Goal: Transaction & Acquisition: Download file/media

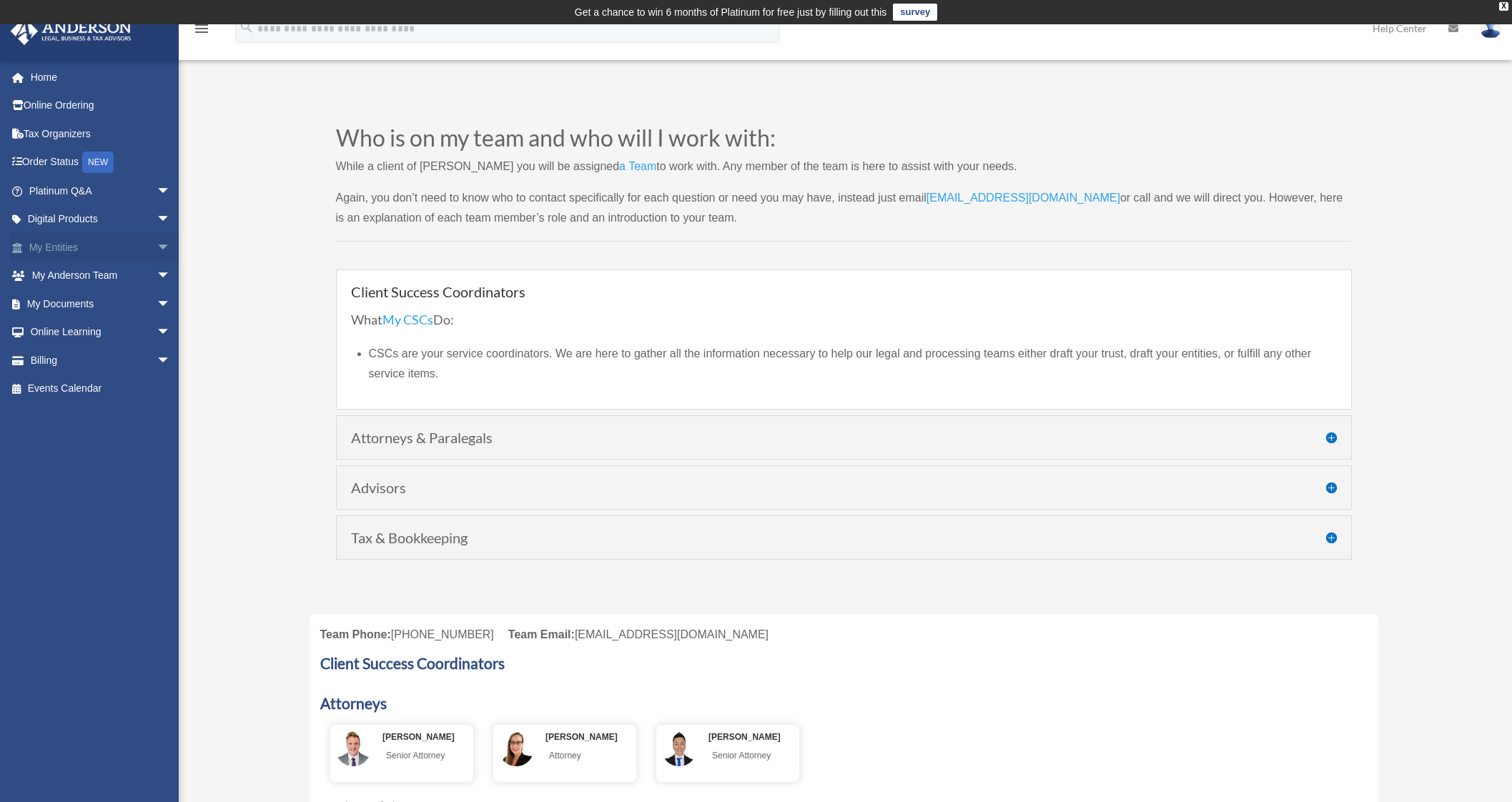
click at [93, 252] on link "My Entities arrow_drop_down" at bounding box center [101, 247] width 182 height 28
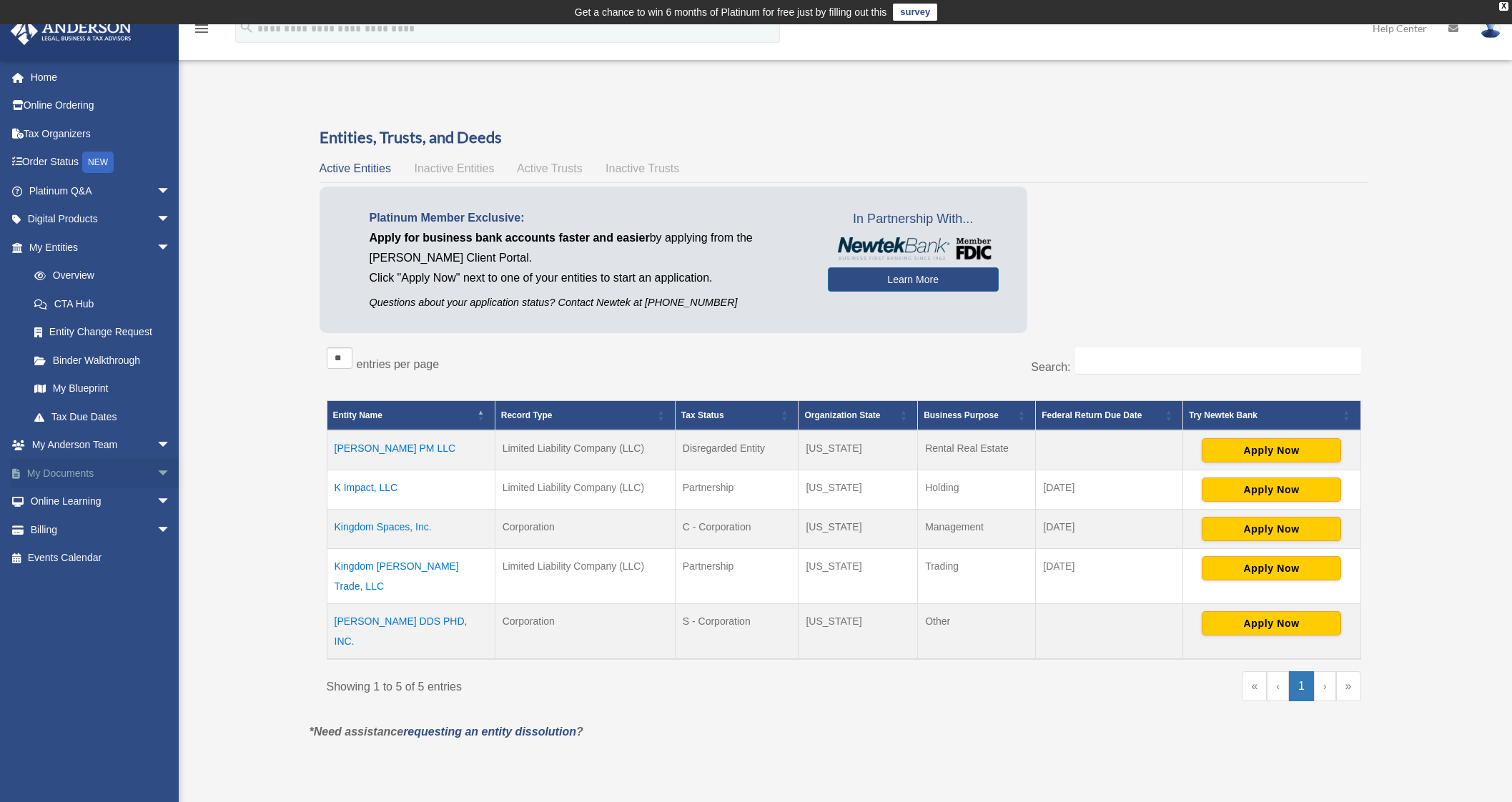
click at [97, 475] on link "My Documents arrow_drop_down" at bounding box center [101, 473] width 182 height 28
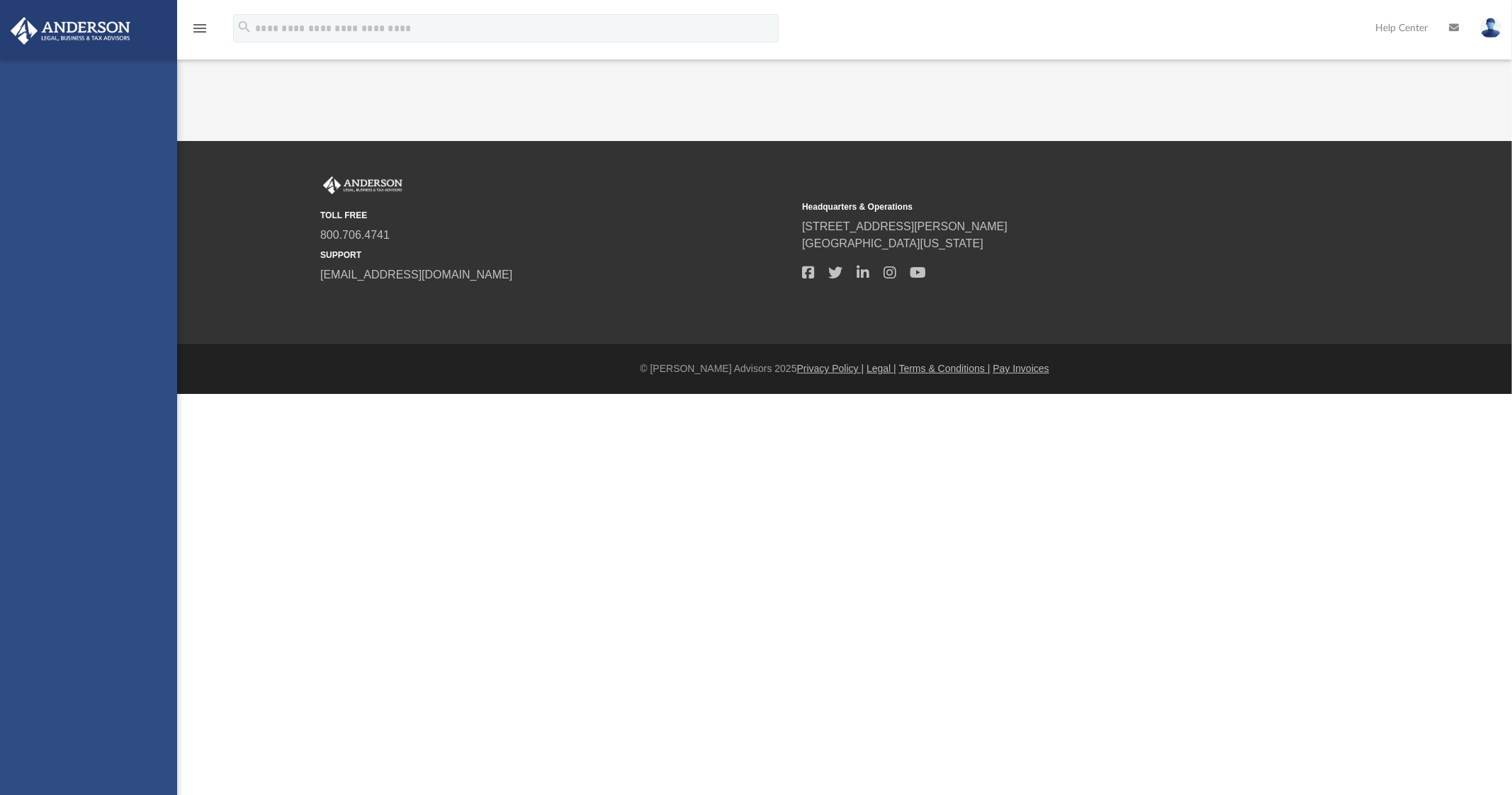
click at [154, 470] on div "[EMAIL_ADDRESS][DOMAIN_NAME] Sign Out [EMAIL_ADDRESS][DOMAIN_NAME] Home Online …" at bounding box center [88, 456] width 177 height 795
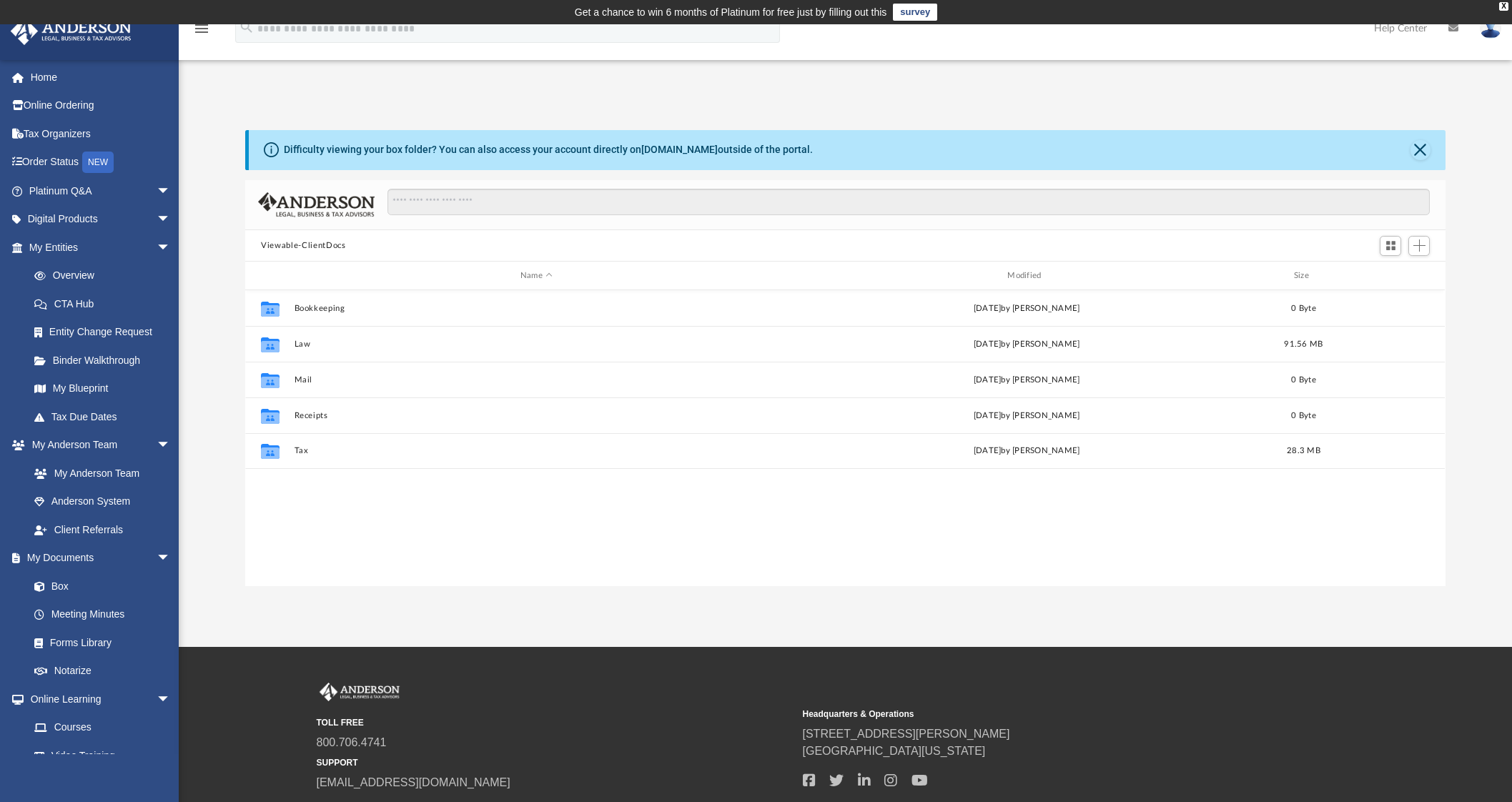
scroll to position [311, 1186]
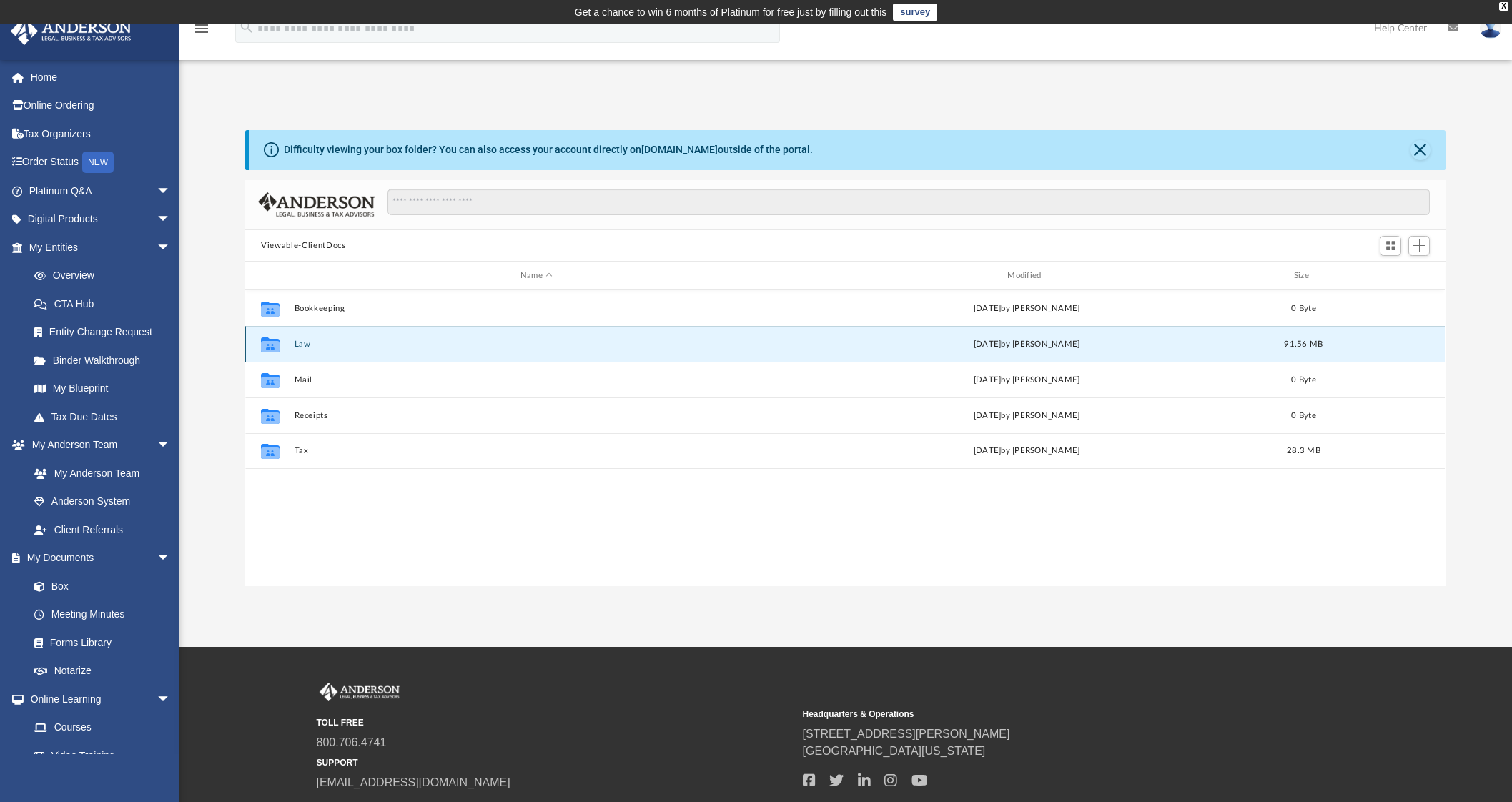
click at [311, 344] on button "Law" at bounding box center [537, 344] width 484 height 9
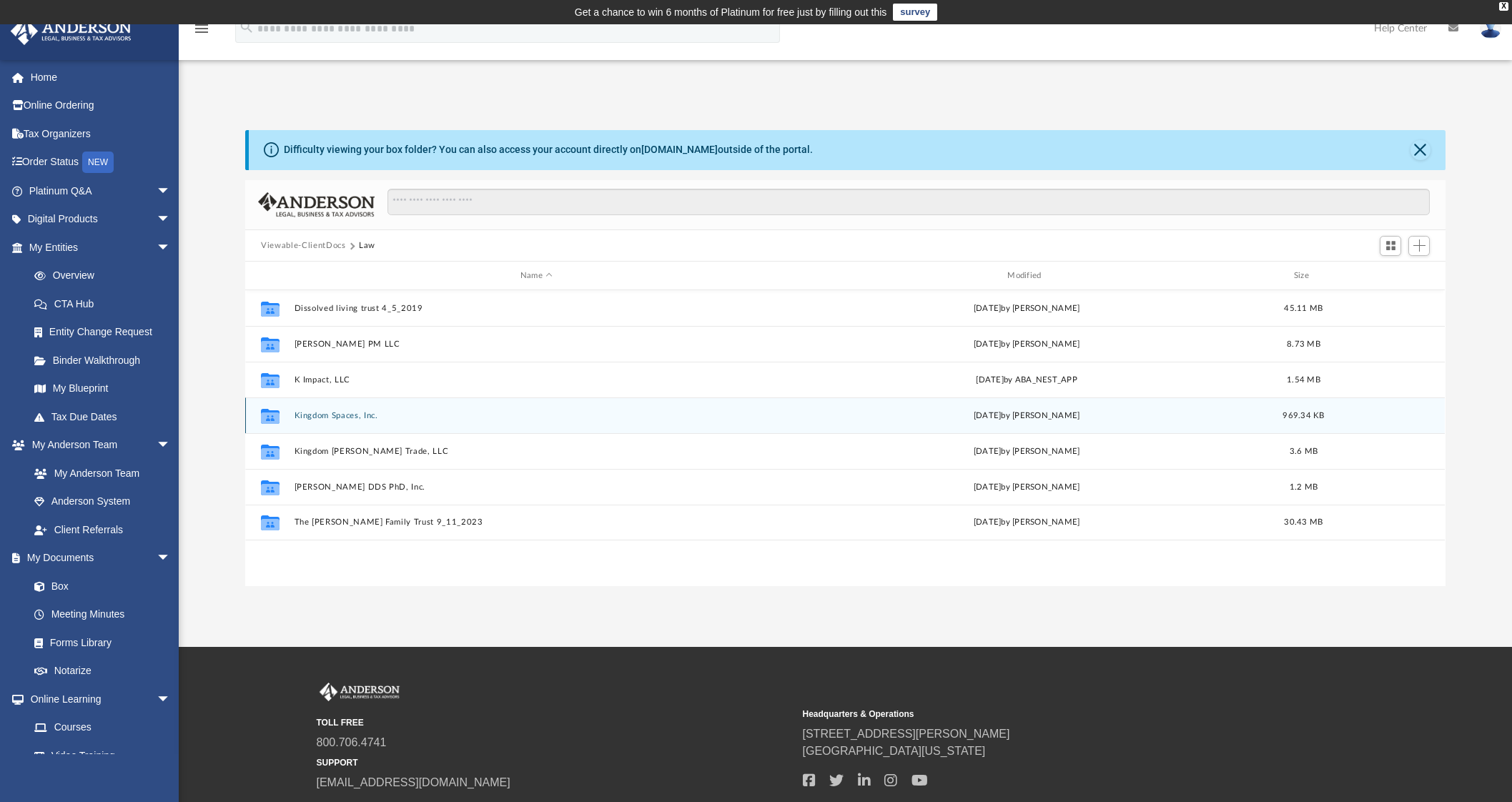
click at [369, 421] on div "Collaborated Folder Kingdom Spaces, Inc. [DATE] by [PERSON_NAME] 969.34 KB" at bounding box center [845, 415] width 1199 height 36
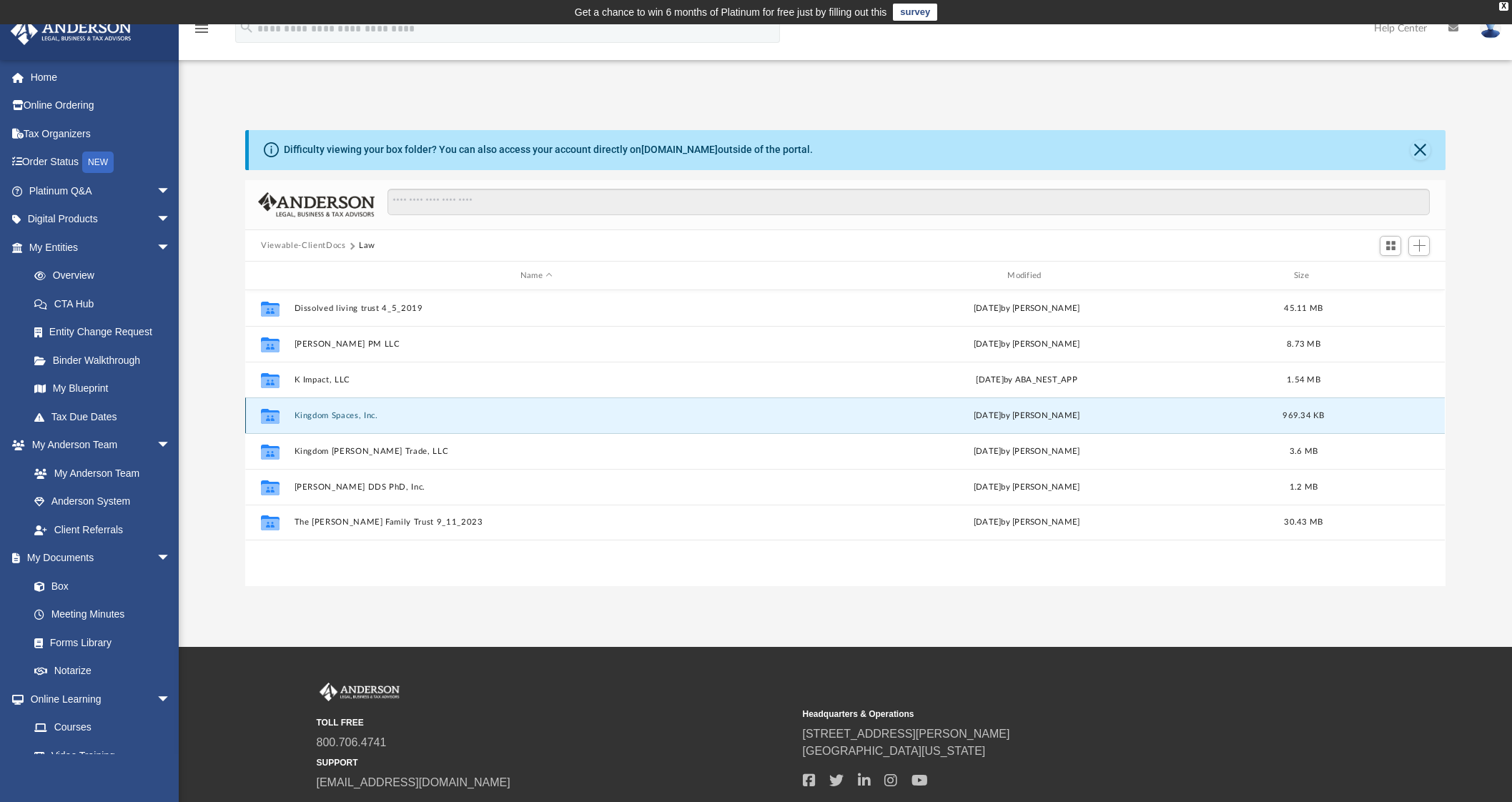
click at [324, 409] on div "Collaborated Folder Kingdom Spaces, Inc. [DATE] by [PERSON_NAME] 969.34 KB" at bounding box center [845, 415] width 1199 height 36
click at [310, 414] on button "Kingdom Spaces, Inc." at bounding box center [537, 416] width 484 height 9
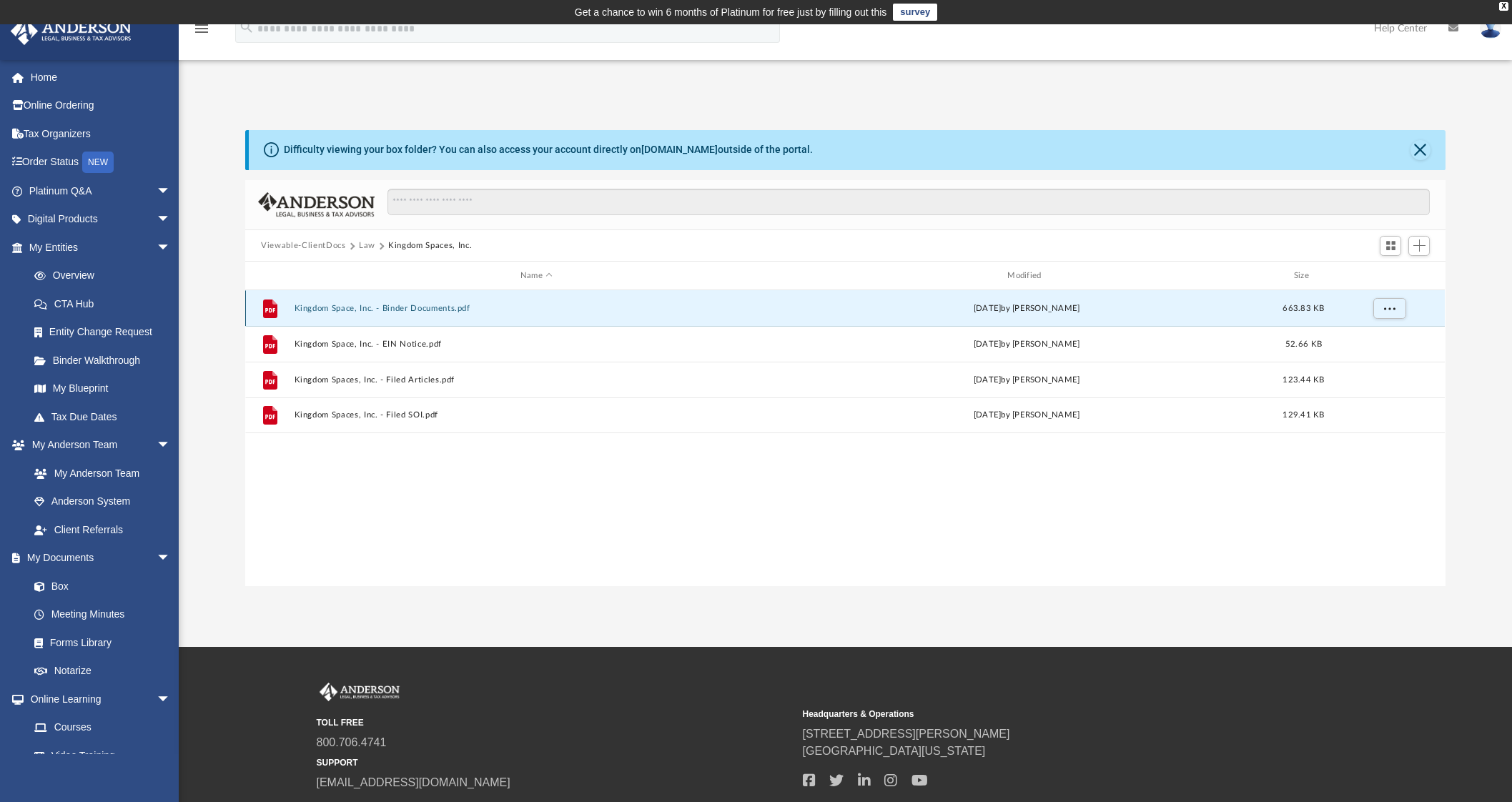
click at [425, 306] on button "Kingdom Space, Inc. - Binder Documents.pdf" at bounding box center [537, 309] width 484 height 9
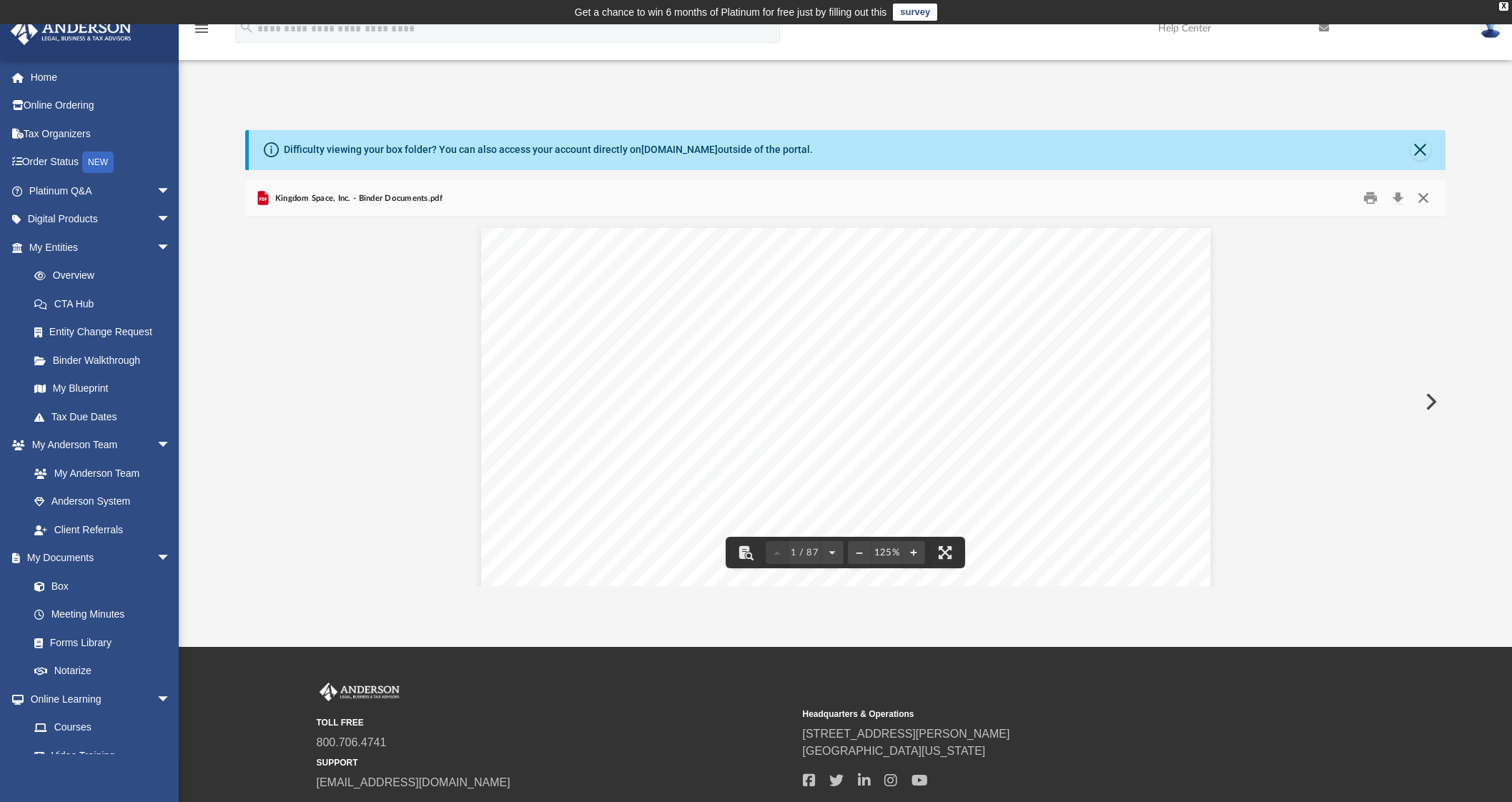
click at [1426, 193] on button "Close" at bounding box center [1423, 198] width 26 height 22
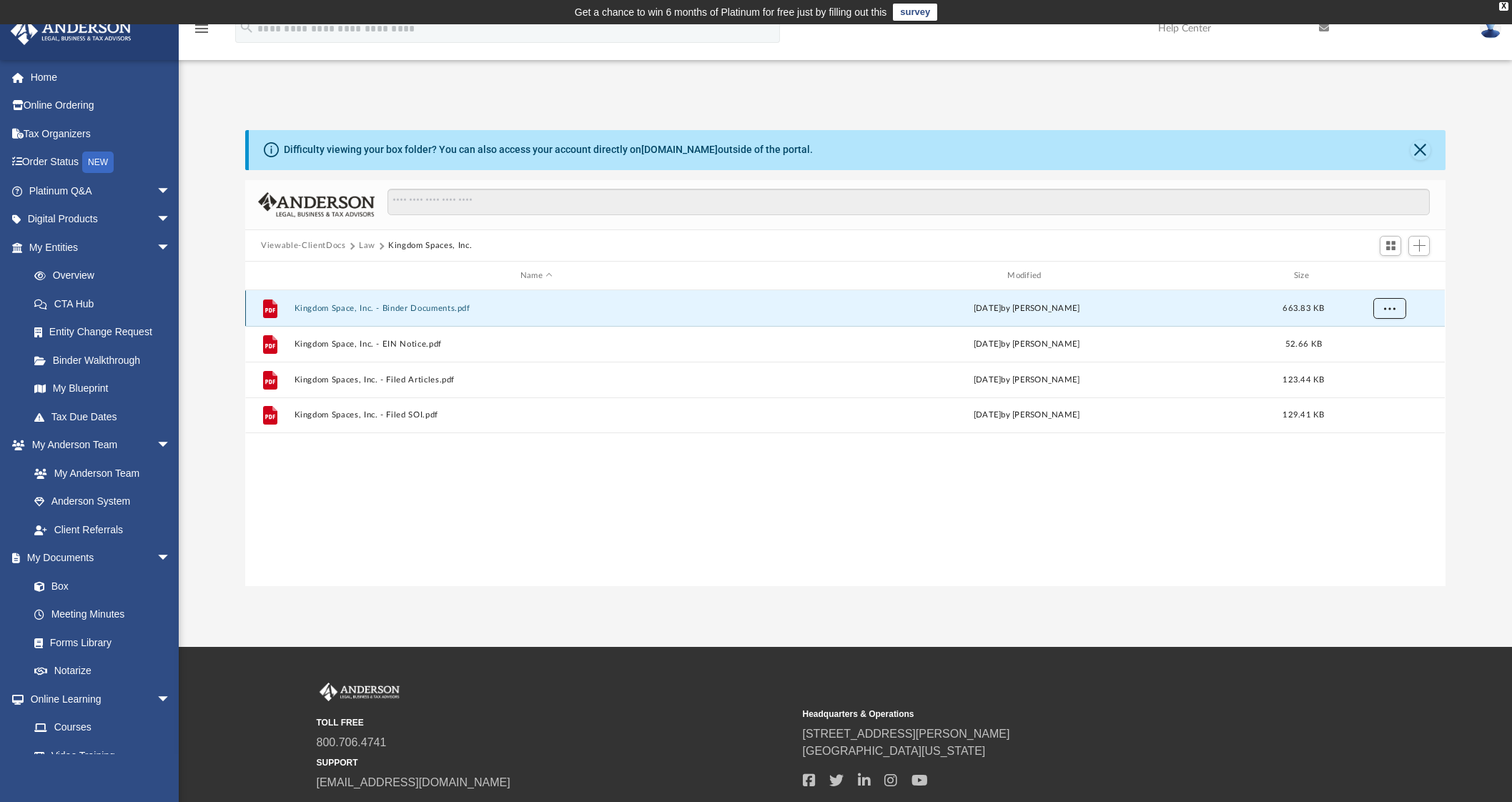
click at [1398, 309] on button "More options" at bounding box center [1389, 309] width 33 height 21
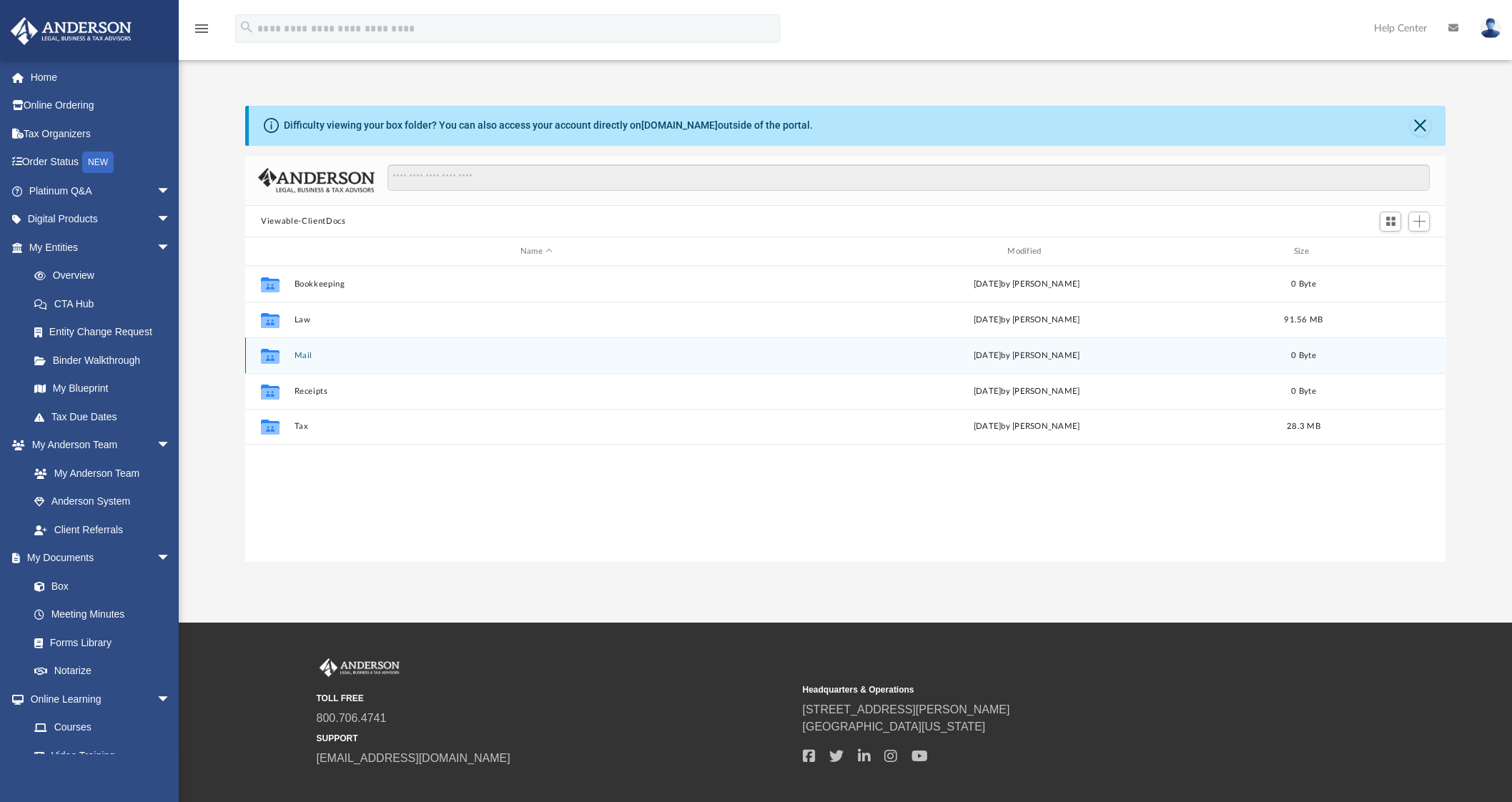
scroll to position [311, 1186]
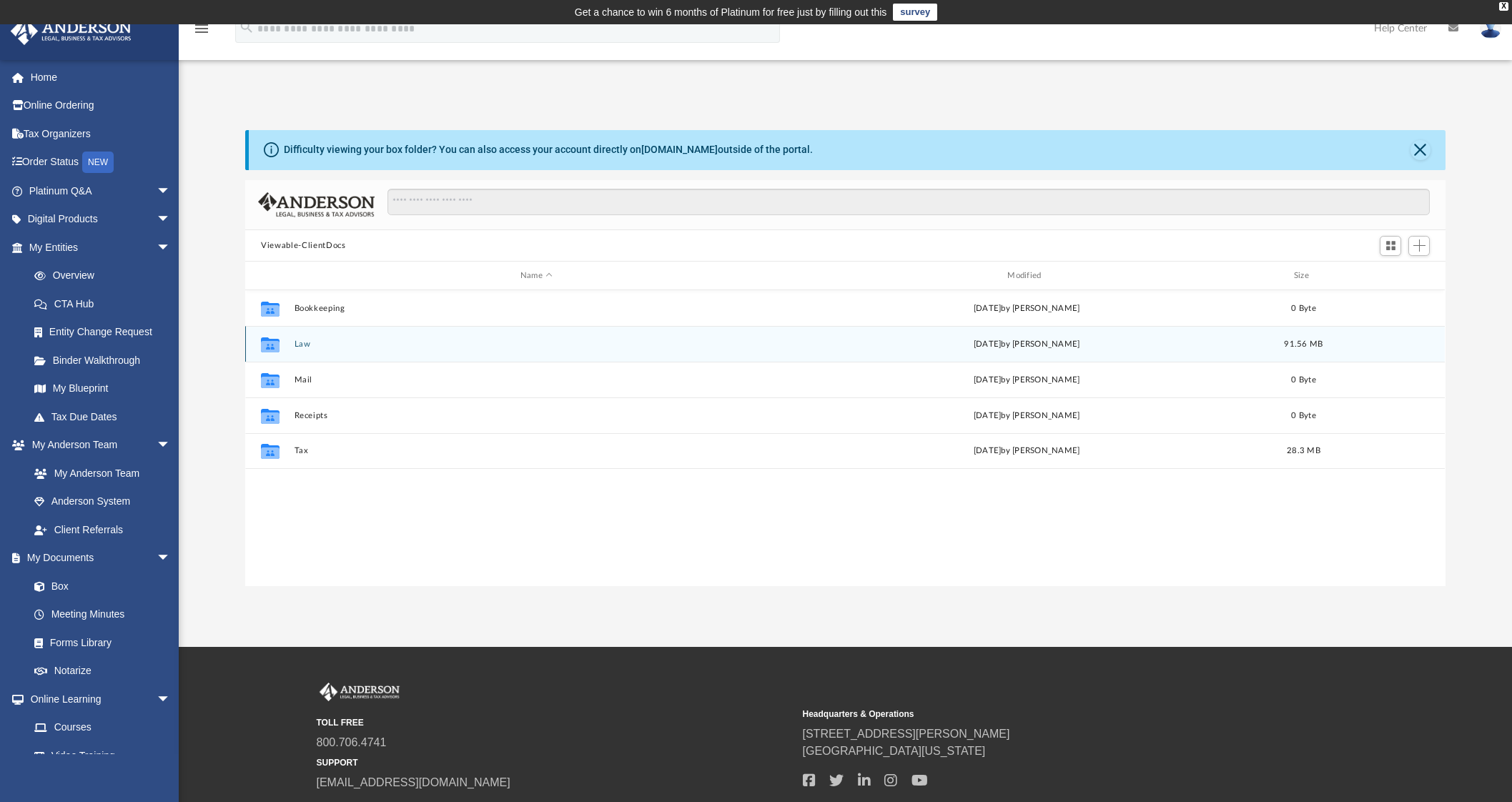
click at [306, 341] on button "Law" at bounding box center [537, 344] width 484 height 9
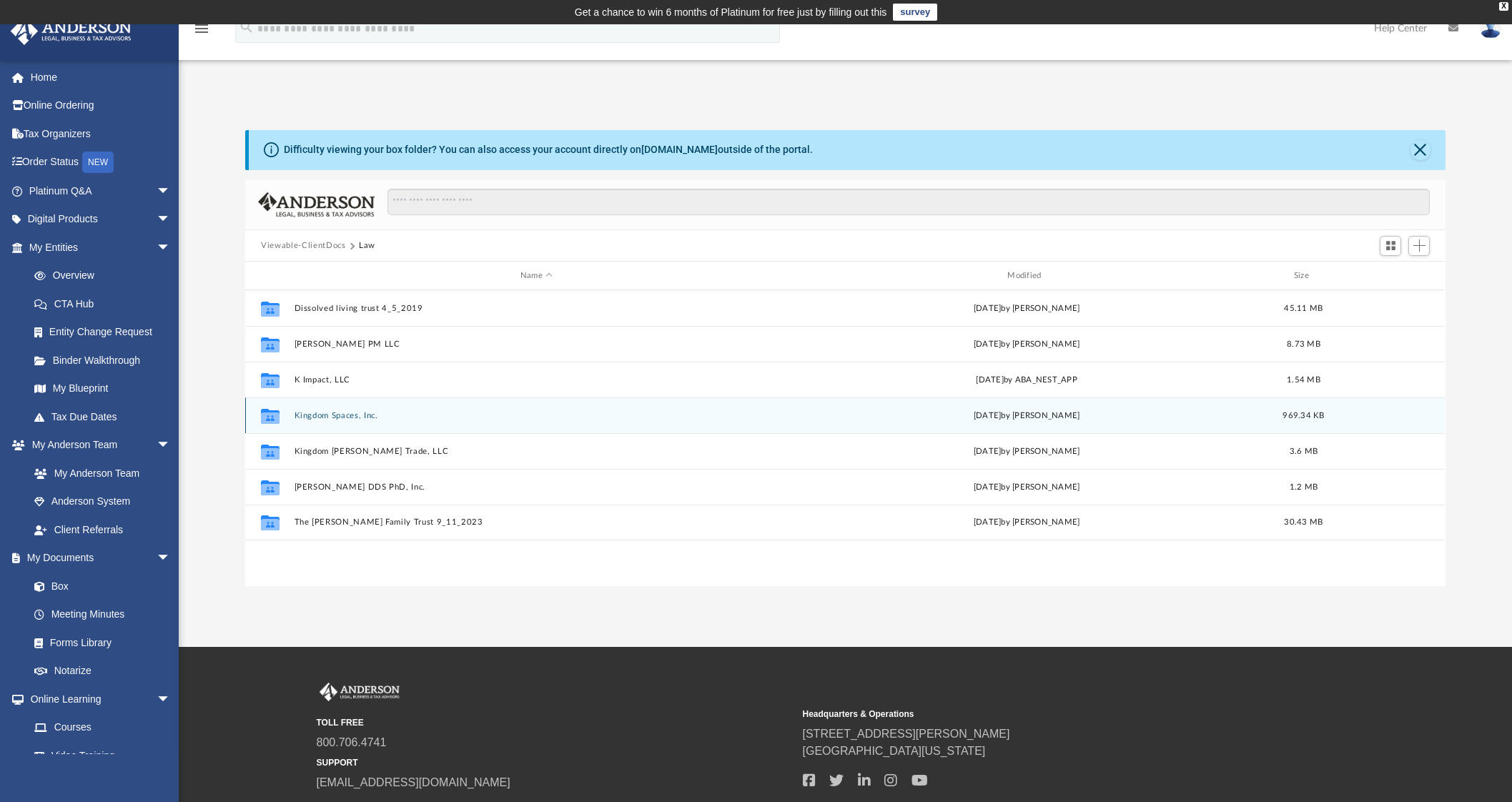
click at [364, 413] on button "Kingdom Spaces, Inc." at bounding box center [537, 416] width 484 height 9
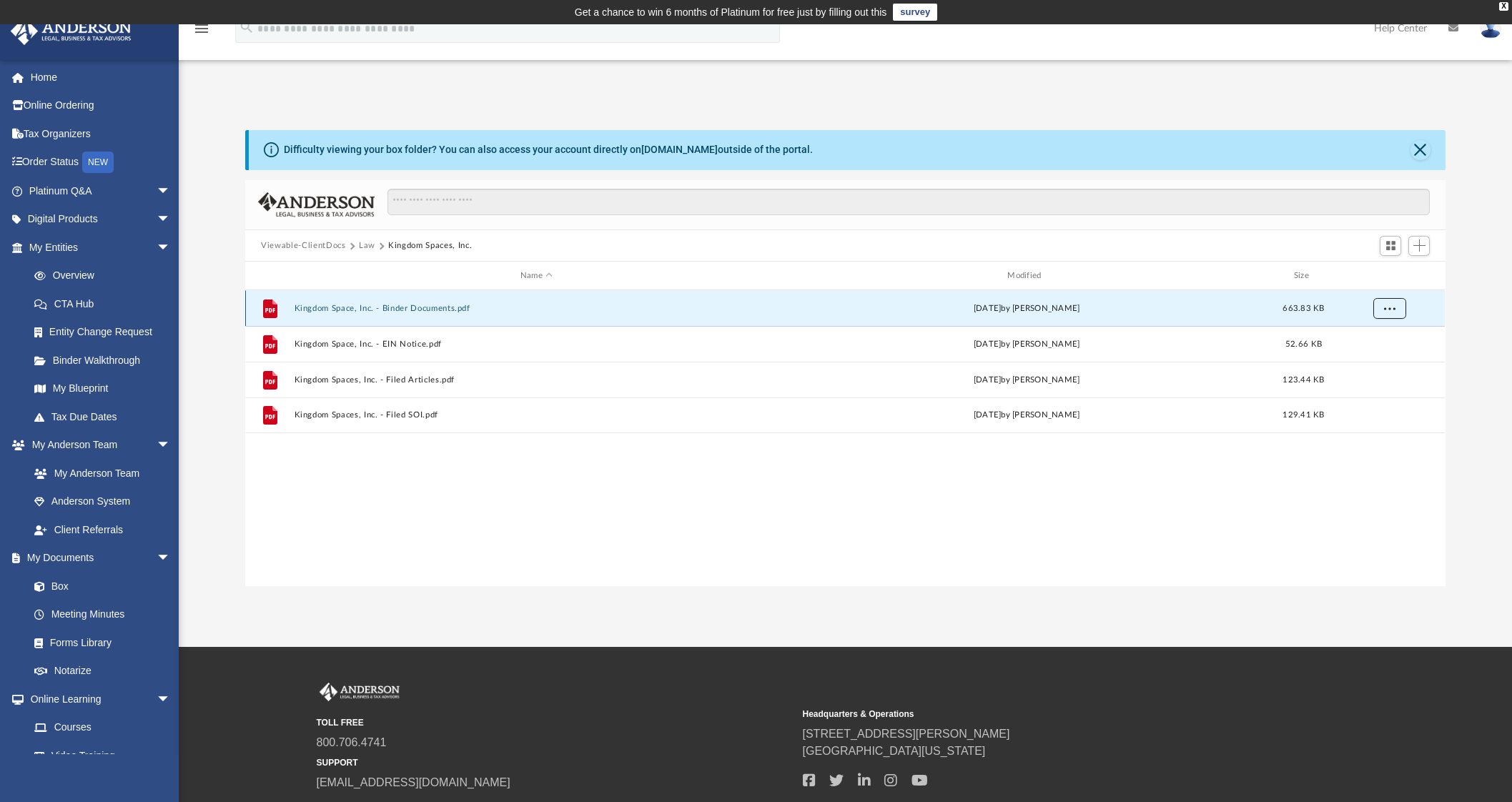
click at [1394, 306] on span "More options" at bounding box center [1389, 309] width 11 height 8
click at [1373, 359] on li "Download" at bounding box center [1377, 360] width 41 height 15
click at [1389, 310] on span "More options" at bounding box center [1389, 309] width 11 height 8
drag, startPoint x: 1493, startPoint y: 398, endPoint x: 1475, endPoint y: 391, distance: 19.3
click at [1493, 398] on div "Difficulty viewing your box folder? You can also access your account directly o…" at bounding box center [845, 358] width 1334 height 457
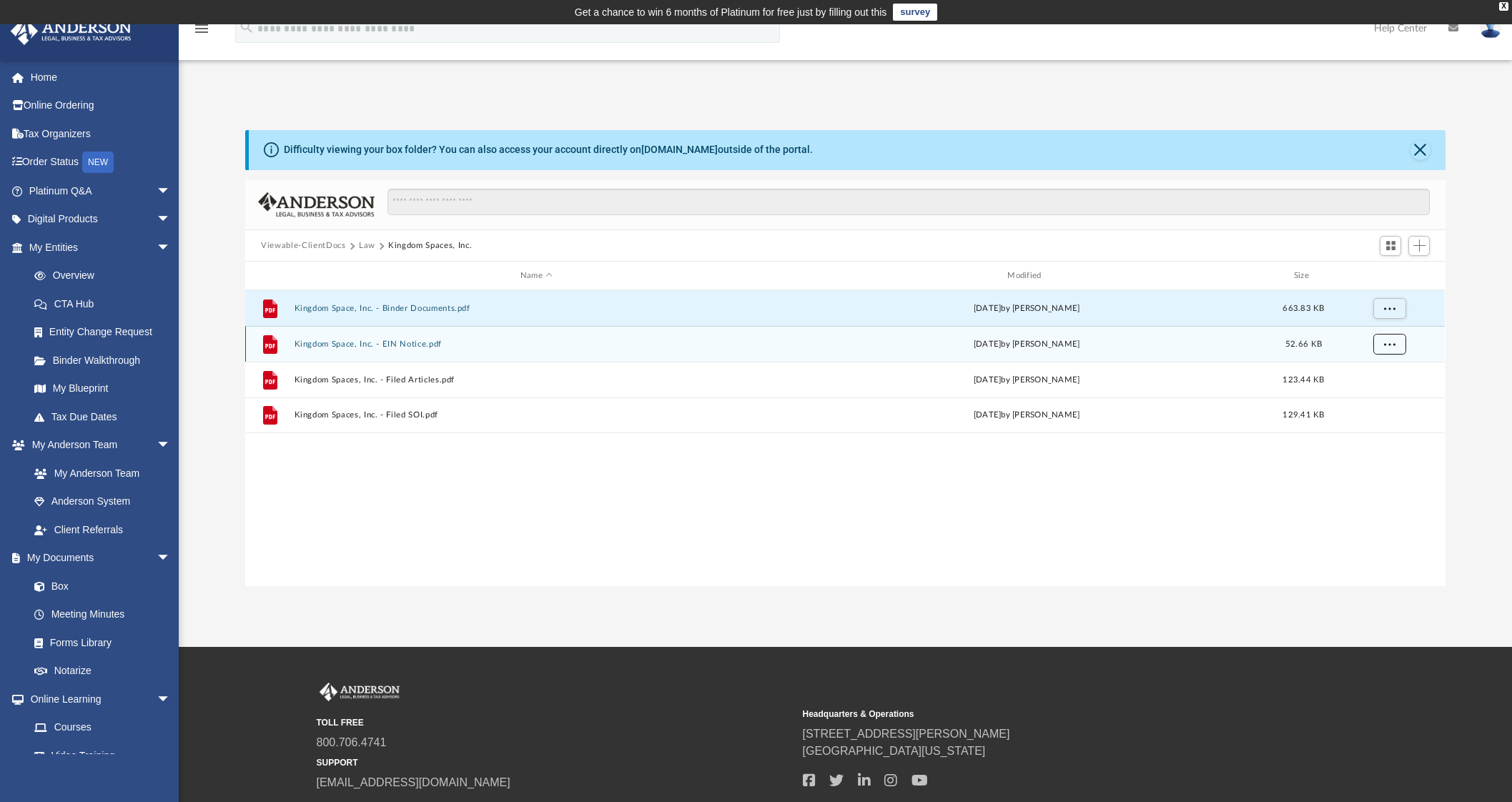
click at [1393, 346] on span "More options" at bounding box center [1389, 344] width 11 height 8
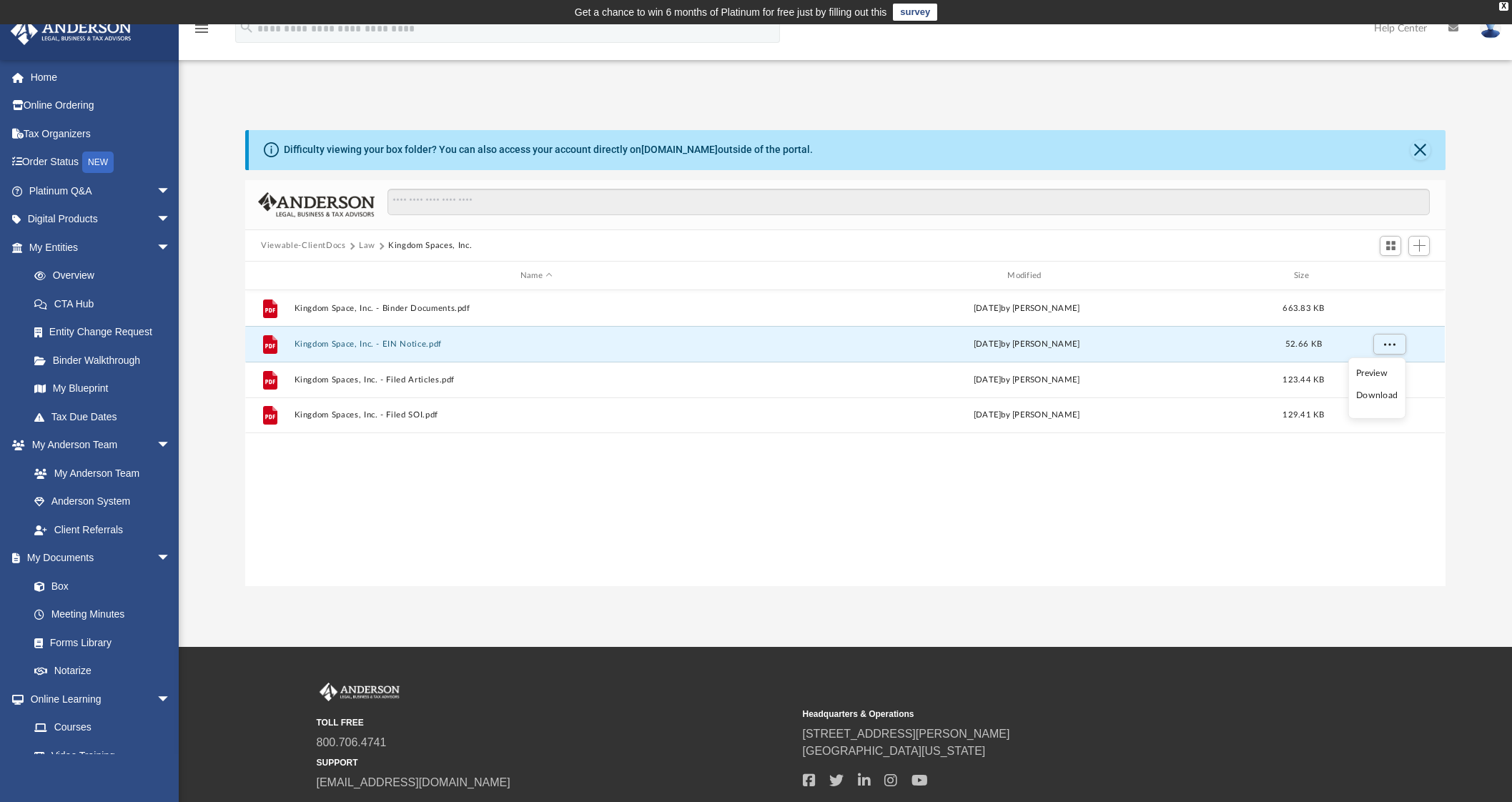
click at [1375, 391] on li "Download" at bounding box center [1377, 396] width 41 height 15
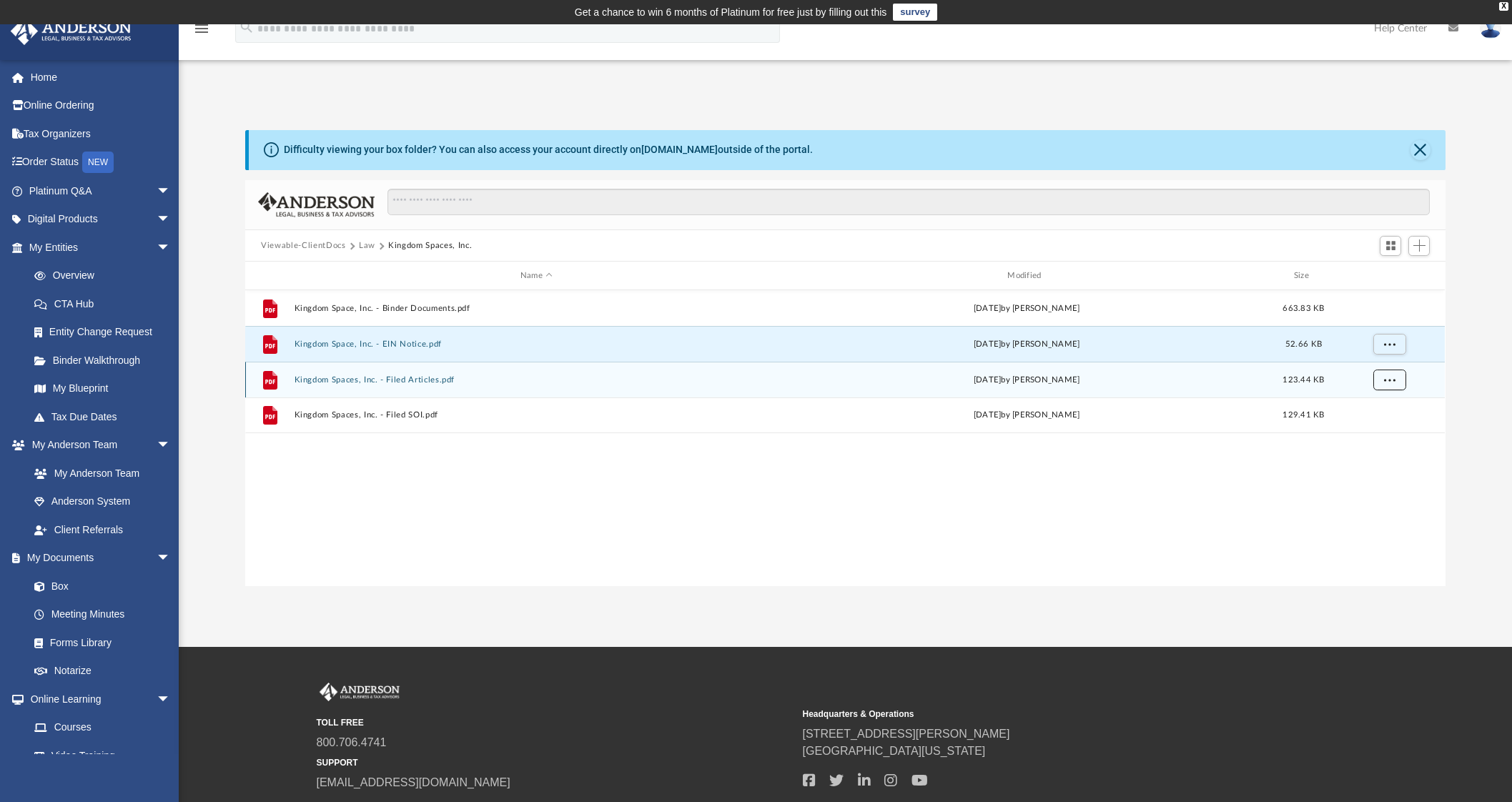
click at [1391, 382] on span "More options" at bounding box center [1389, 380] width 11 height 8
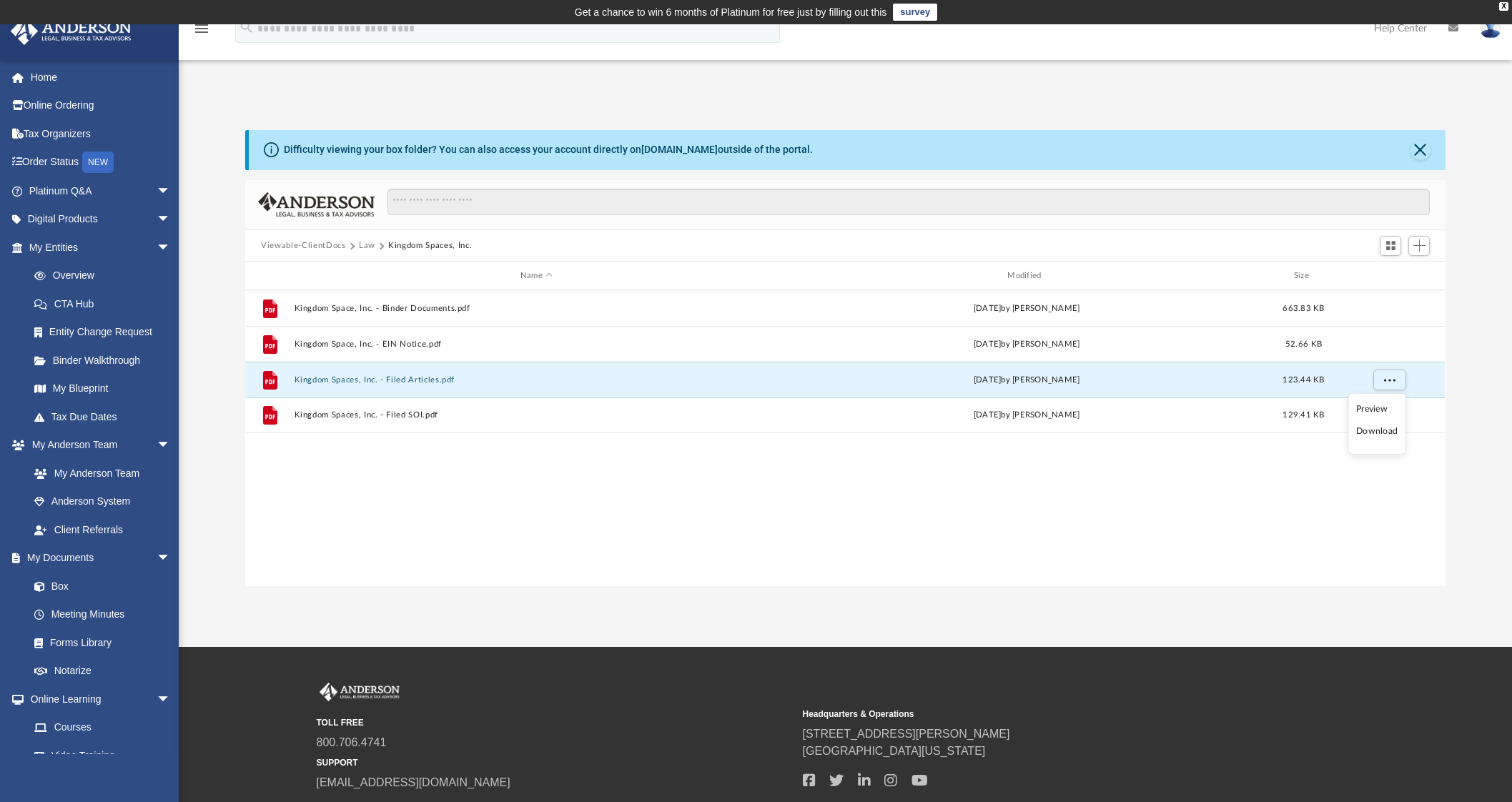
click at [1373, 427] on li "Download" at bounding box center [1377, 431] width 41 height 15
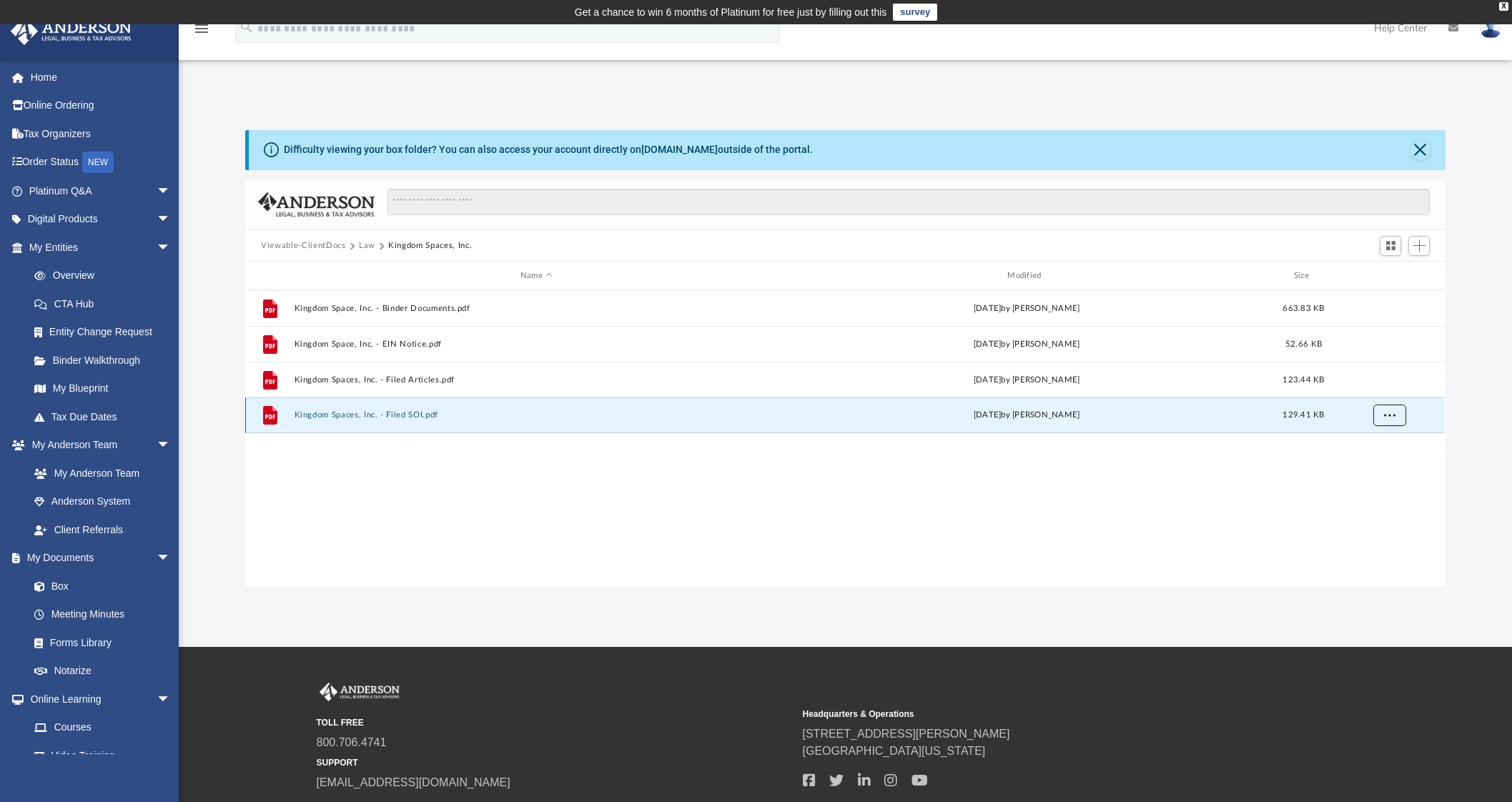
click at [1394, 419] on button "More options" at bounding box center [1389, 415] width 33 height 21
click at [1373, 467] on li "Download" at bounding box center [1377, 467] width 41 height 15
